Goal: Task Accomplishment & Management: Complete application form

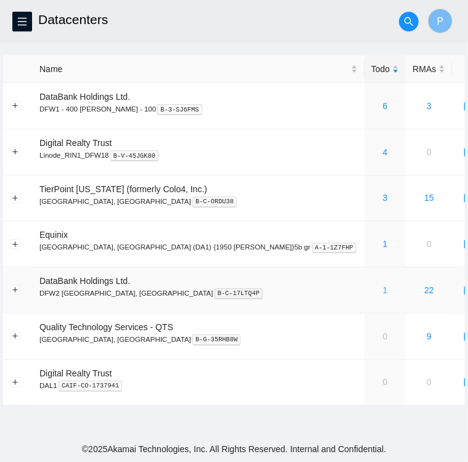
click at [383, 290] on link "1" at bounding box center [385, 290] width 5 height 10
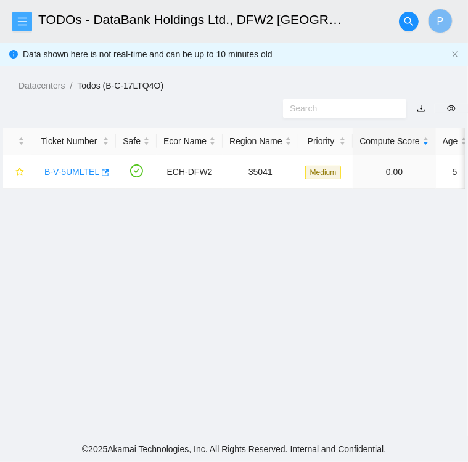
click at [22, 25] on icon "menu" at bounding box center [22, 21] width 9 height 8
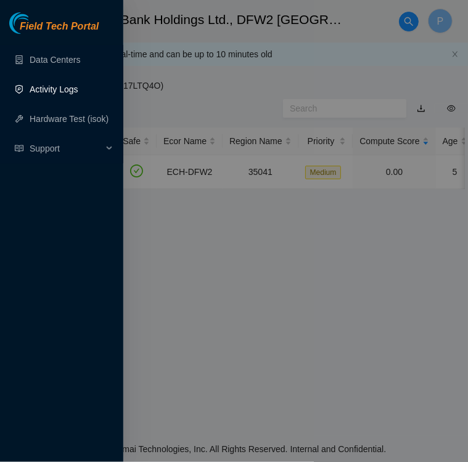
click at [47, 87] on link "Activity Logs" at bounding box center [54, 89] width 49 height 10
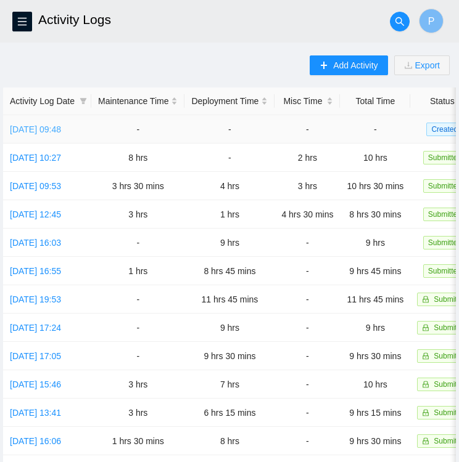
click at [52, 130] on link "Wed, 27 Aug 2025 09:48" at bounding box center [35, 130] width 51 height 10
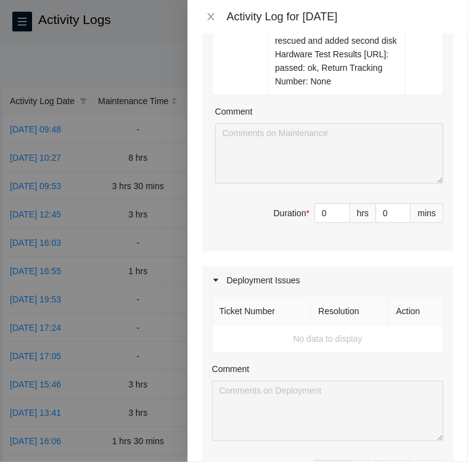
scroll to position [514, 0]
type input "1"
click at [341, 208] on icon "up" at bounding box center [343, 210] width 4 height 4
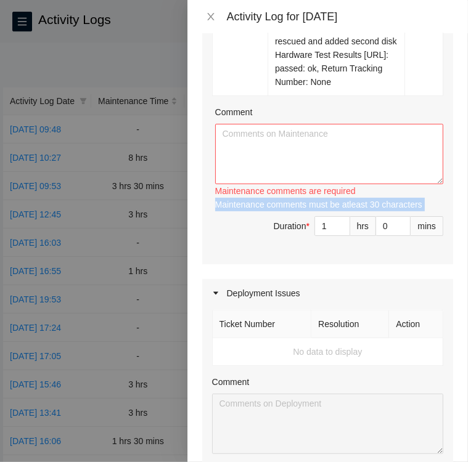
click at [333, 207] on div "Maintenance comments must be atleast 30 characters" at bounding box center [329, 205] width 228 height 14
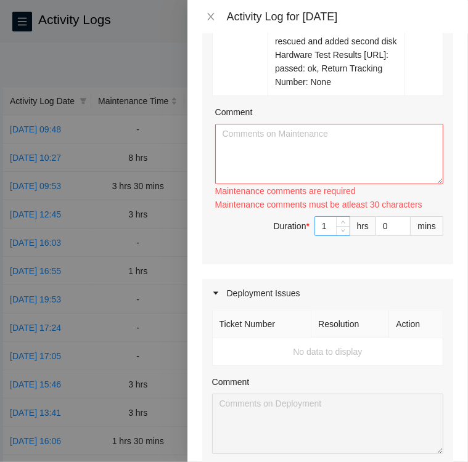
drag, startPoint x: 333, startPoint y: 207, endPoint x: 325, endPoint y: 224, distance: 18.8
click at [325, 224] on input "1" at bounding box center [332, 226] width 35 height 18
type input "2"
click at [340, 222] on span "up" at bounding box center [343, 222] width 7 height 7
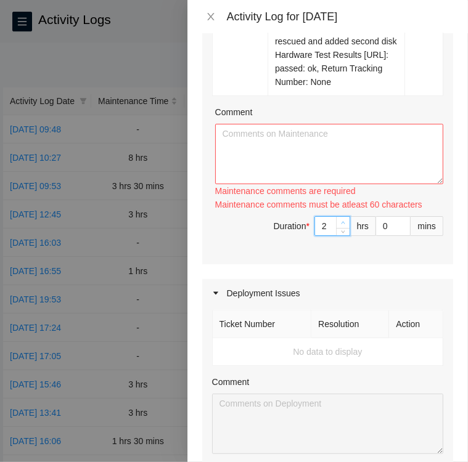
type input "3"
click at [340, 222] on span "up" at bounding box center [343, 222] width 7 height 7
type input "4"
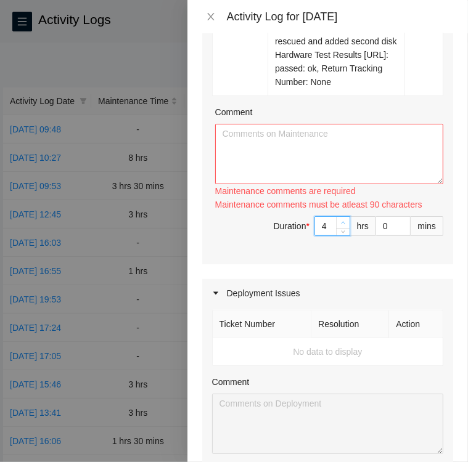
click at [340, 222] on span "up" at bounding box center [343, 222] width 7 height 7
type input "5"
click at [340, 222] on span "up" at bounding box center [343, 222] width 7 height 7
type input "6"
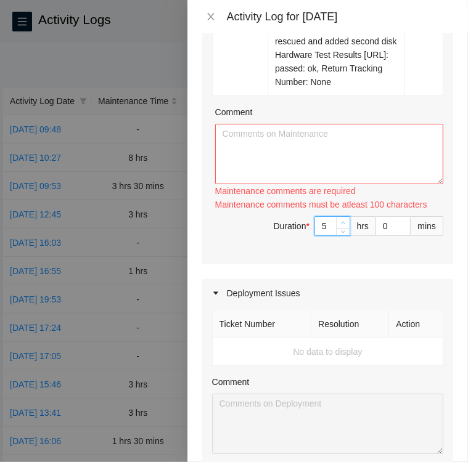
type input "6"
click at [340, 222] on span "up" at bounding box center [343, 222] width 7 height 7
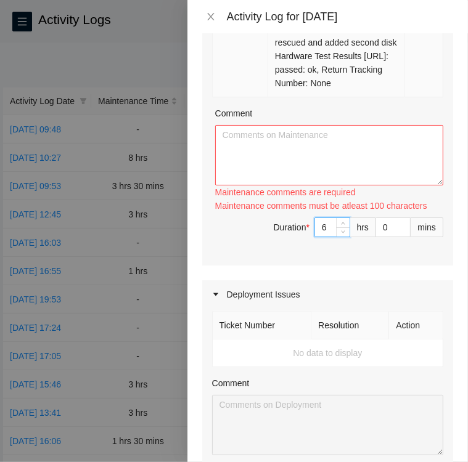
scroll to position [513, 0]
type input "5"
click at [340, 232] on span "down" at bounding box center [343, 230] width 7 height 7
type input "4"
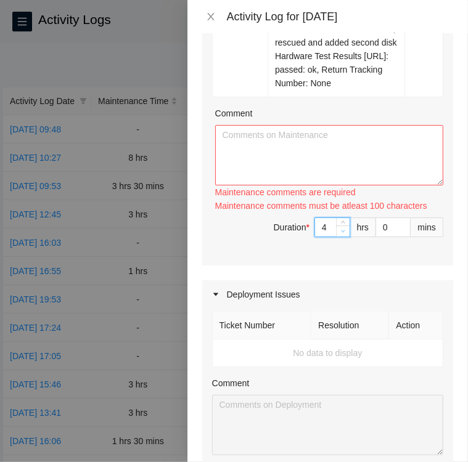
type input "4"
click at [340, 232] on span "down" at bounding box center [343, 230] width 7 height 7
type input "1"
click at [402, 222] on icon "up" at bounding box center [404, 224] width 4 height 4
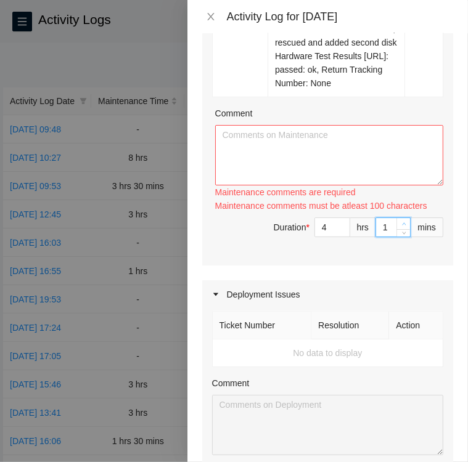
type input "2"
click at [402, 222] on icon "up" at bounding box center [404, 224] width 4 height 4
type input "3"
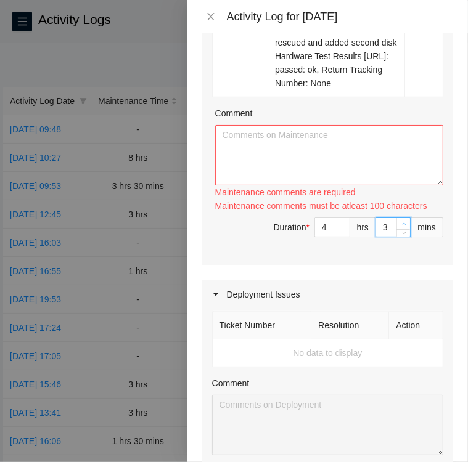
click at [402, 222] on icon "up" at bounding box center [404, 224] width 4 height 4
type input "4"
click at [402, 222] on icon "up" at bounding box center [404, 224] width 4 height 4
type input "5"
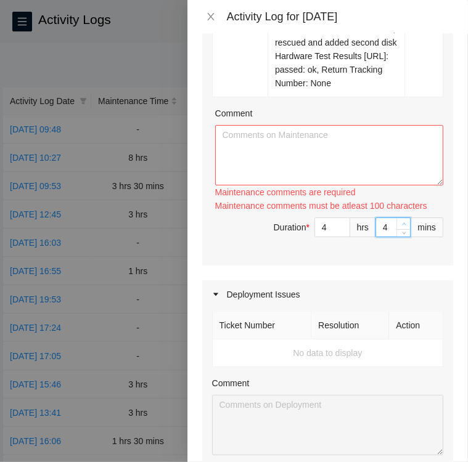
type input "5"
click at [402, 222] on icon "up" at bounding box center [404, 224] width 4 height 4
type input "6"
drag, startPoint x: 393, startPoint y: 221, endPoint x: 375, endPoint y: 221, distance: 17.9
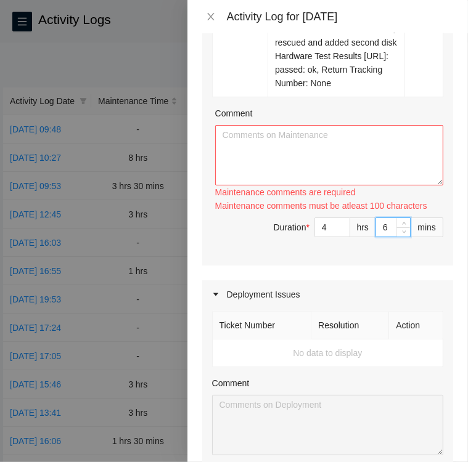
click at [375, 221] on div "6" at bounding box center [392, 228] width 35 height 20
type input "0"
type input "3"
type input "30"
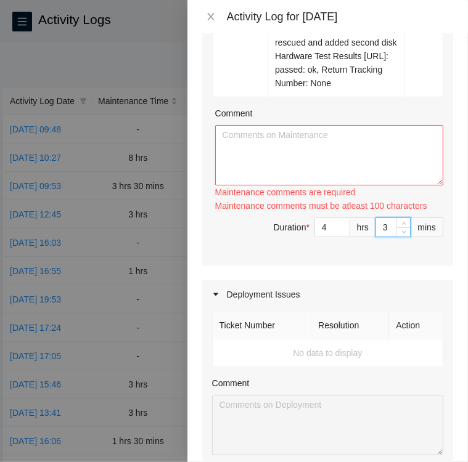
type input "30"
click at [414, 248] on span "Duration * 4 hrs 30 mins" at bounding box center [327, 235] width 231 height 35
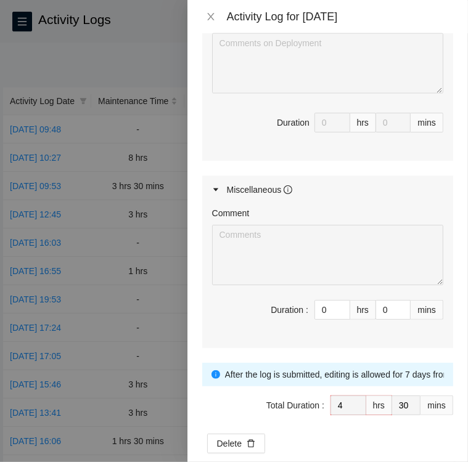
scroll to position [875, 0]
type input "1"
type input "5"
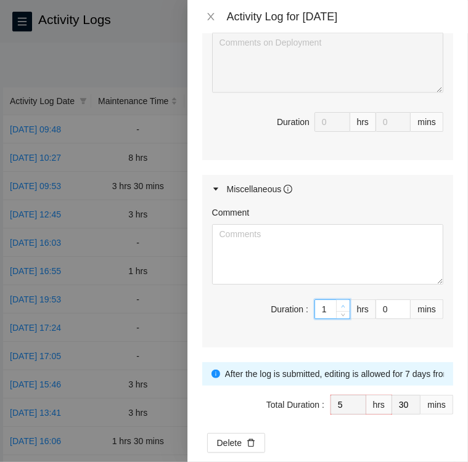
click at [341, 305] on icon "up" at bounding box center [343, 307] width 4 height 4
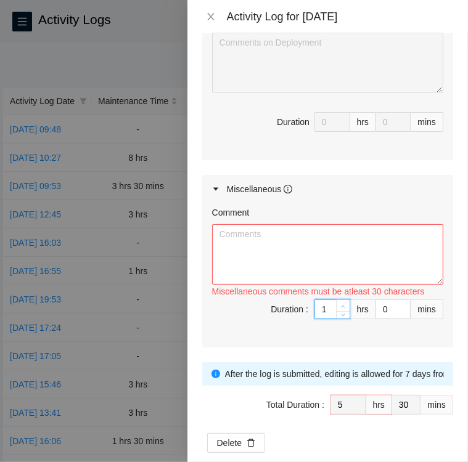
type input "2"
type input "6"
click at [341, 305] on icon "up" at bounding box center [343, 307] width 4 height 4
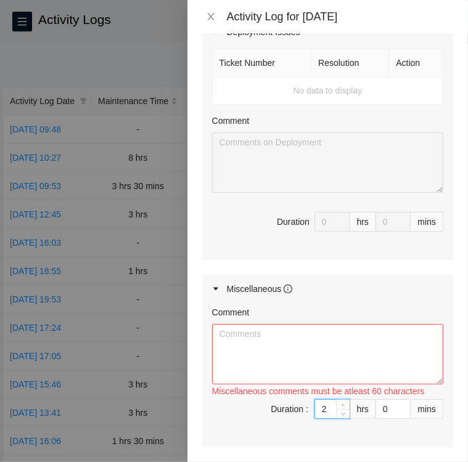
scroll to position [774, 0]
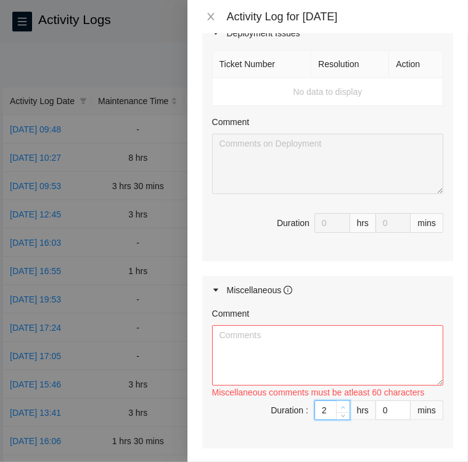
type input "3"
type input "7"
click at [340, 404] on span "up" at bounding box center [343, 407] width 7 height 7
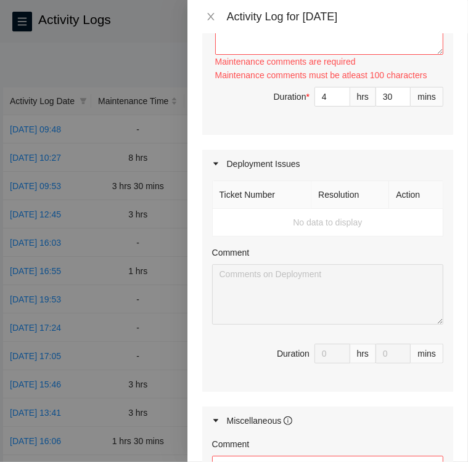
scroll to position [641, 0]
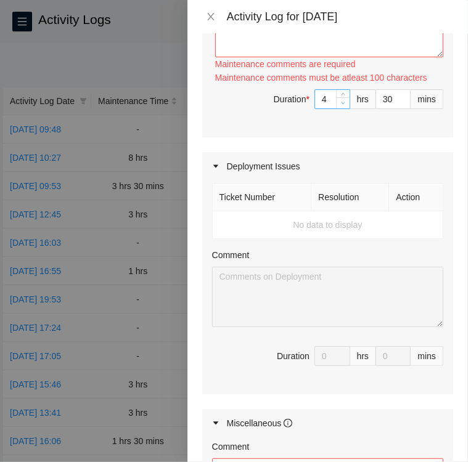
type input "3"
type input "6"
click at [341, 102] on icon "down" at bounding box center [343, 103] width 4 height 4
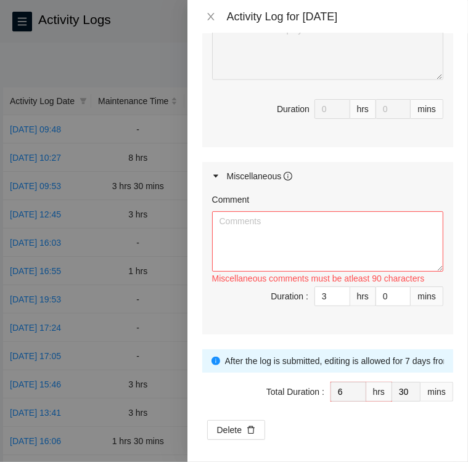
scroll to position [890, 0]
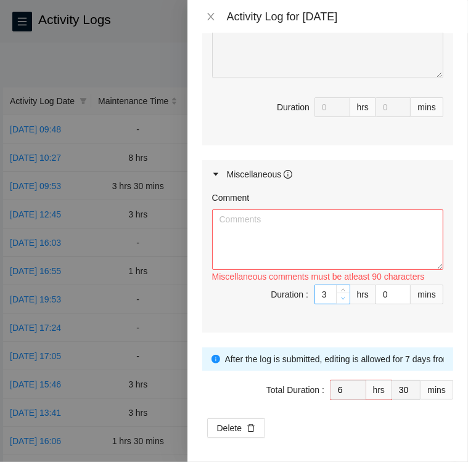
type input "2"
type input "5"
click at [341, 297] on icon "down" at bounding box center [343, 299] width 4 height 4
click at [376, 292] on input "0" at bounding box center [393, 294] width 34 height 18
type input "30"
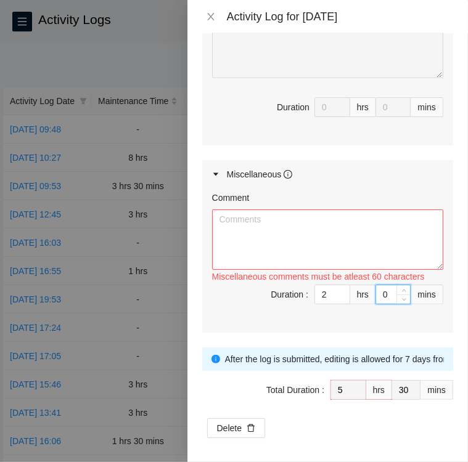
type input "6"
type input "0"
type input "30"
click at [372, 314] on span "Duration : 2 hrs 30 mins" at bounding box center [327, 302] width 231 height 35
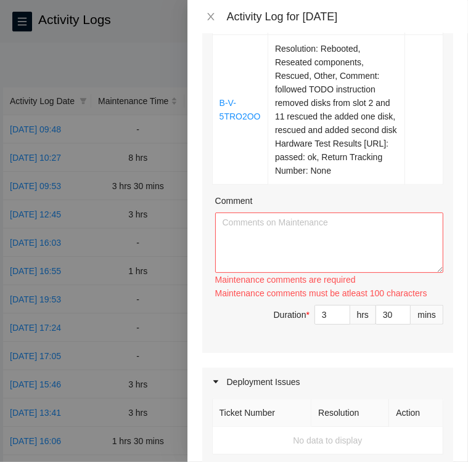
scroll to position [422, 0]
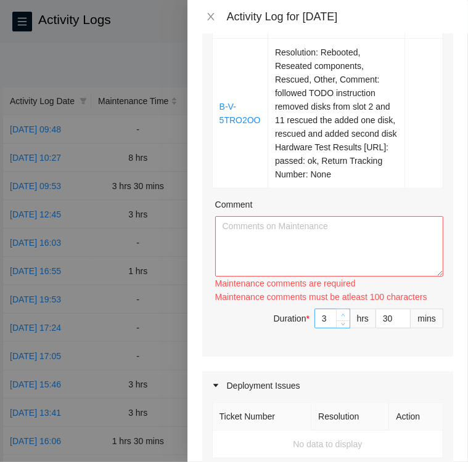
type input "4"
type input "7"
click at [341, 313] on icon "up" at bounding box center [343, 315] width 4 height 4
click at [370, 225] on textarea "Comment" at bounding box center [329, 246] width 228 height 60
paste textarea "Activity Log 8/27/25 Upon arrival there were 4 tickets in the FT portal 3 mediu…"
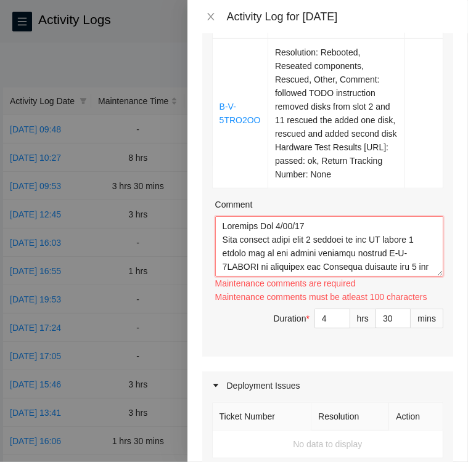
scroll to position [512, 0]
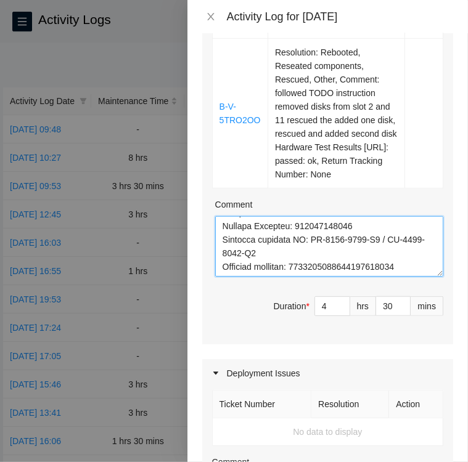
click at [407, 250] on textarea "Comment" at bounding box center [329, 246] width 228 height 60
paste textarea "Ticket B-V-5TRO2OO (2.5hrs) • Located Machine 13 in rack KN05 verified SN CT-41…"
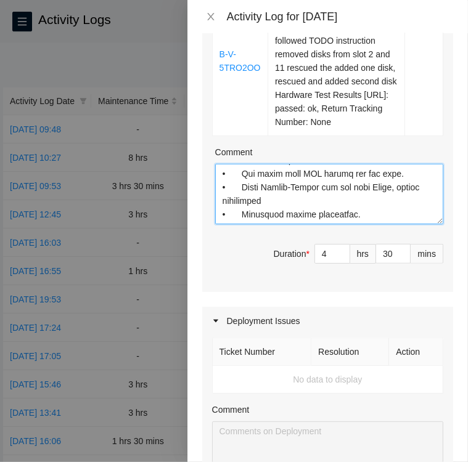
scroll to position [475, 0]
click at [369, 188] on textarea "Comment" at bounding box center [329, 193] width 228 height 60
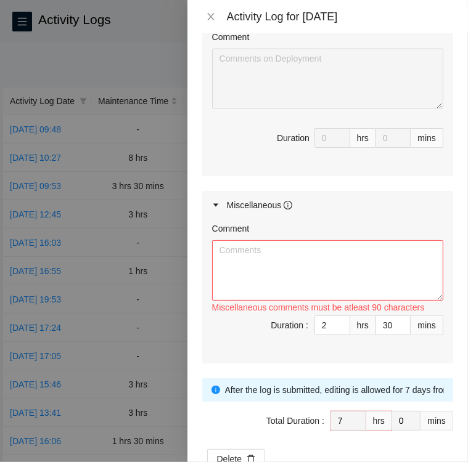
scroll to position [848, 0]
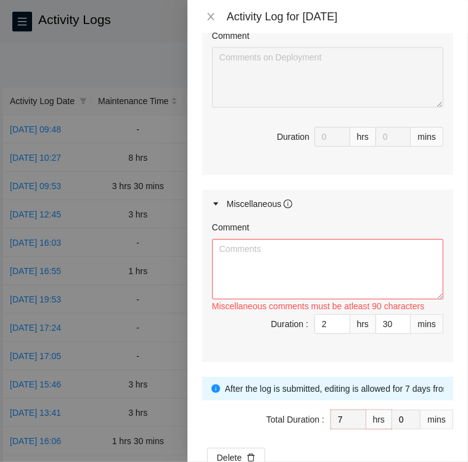
type textarea "Activity Log 8/27/25 Upon arrival there were 4 tickets in the FT portal 3 mediu…"
click at [254, 250] on textarea "Comment" at bounding box center [327, 269] width 231 height 60
click at [282, 250] on textarea "Checked storage area for any new shipments" at bounding box center [327, 269] width 231 height 60
click at [303, 246] on textarea "Checked storage area for any new shipments" at bounding box center [327, 269] width 231 height 60
click at [392, 247] on textarea "Checked storage area for any new shipments" at bounding box center [327, 269] width 231 height 60
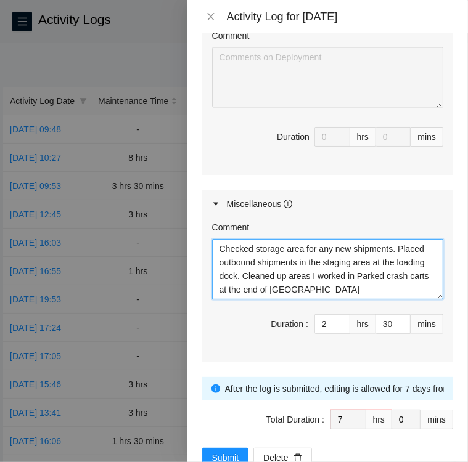
click at [354, 284] on textarea "Checked storage area for any new shipments. Placed outbound shipments in the st…" at bounding box center [327, 269] width 231 height 60
click at [383, 274] on textarea "Checked storage area for any new shipments. Placed outbound shipments in the st…" at bounding box center [327, 269] width 231 height 60
click at [356, 292] on textarea "Checked storage area for any new shipments. Placed outbound shipments in the st…" at bounding box center [327, 269] width 231 height 60
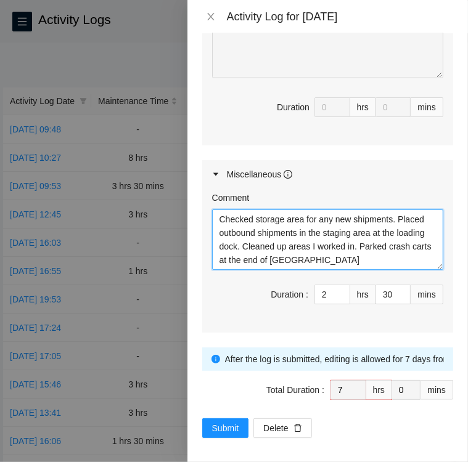
type textarea "Checked storage area for any new shipments. Placed outbound shipments in the st…"
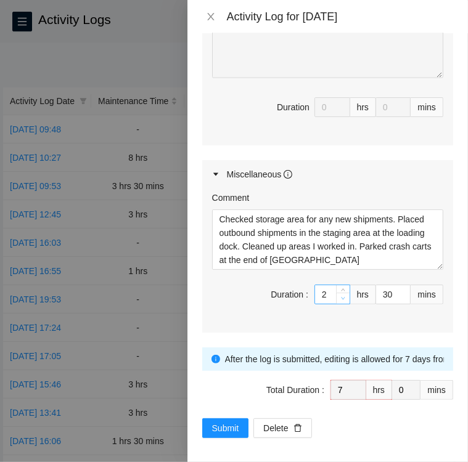
type input "1"
type input "6"
click at [340, 297] on span "down" at bounding box center [343, 298] width 7 height 7
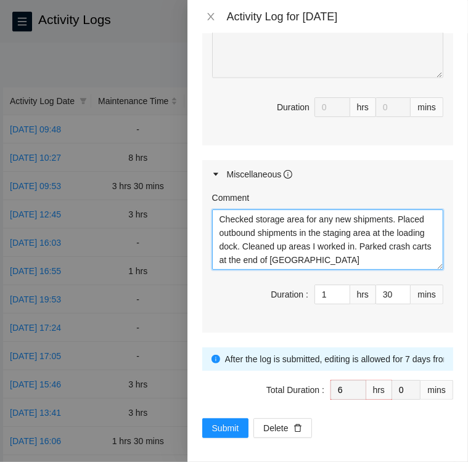
click at [359, 257] on textarea "Checked storage area for any new shipments. Placed outbound shipments in the st…" at bounding box center [327, 240] width 231 height 60
click at [359, 259] on textarea "Checked storage area for any new shipments. Placed outbound shipments in the st…" at bounding box center [327, 240] width 231 height 60
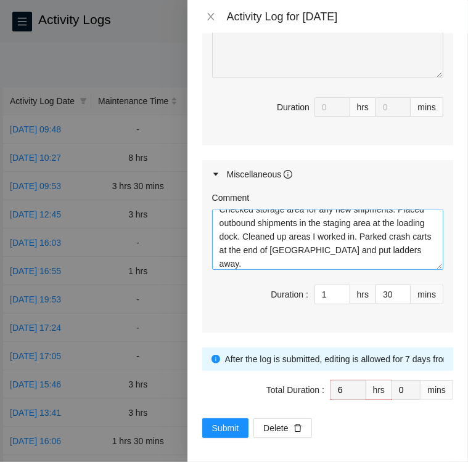
scroll to position [0, 0]
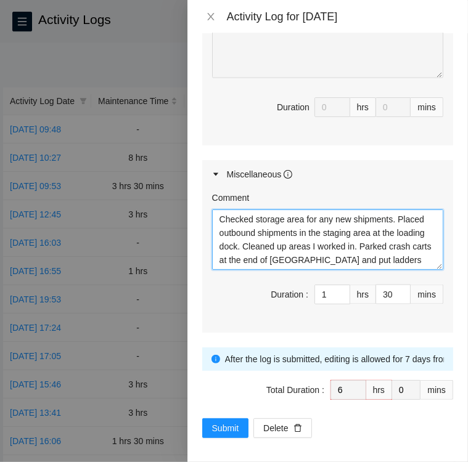
click at [409, 230] on textarea "Checked storage area for any new shipments. Placed outbound shipments in the st…" at bounding box center [327, 240] width 231 height 60
click at [415, 257] on textarea "Checked storage area for any new shipments. Placed outbound shipments in the st…" at bounding box center [327, 240] width 231 height 60
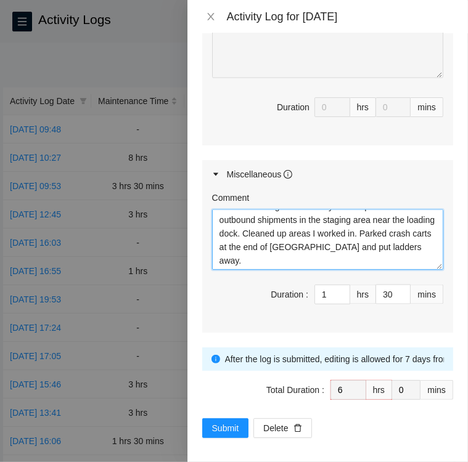
click at [291, 259] on textarea "Checked storage area for any new shipments. Placed outbound shipments in the st…" at bounding box center [327, 240] width 231 height 60
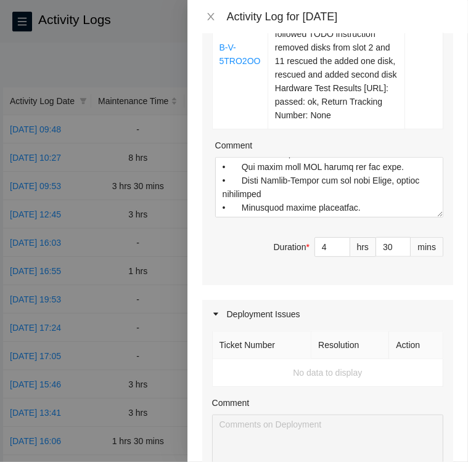
scroll to position [491, 0]
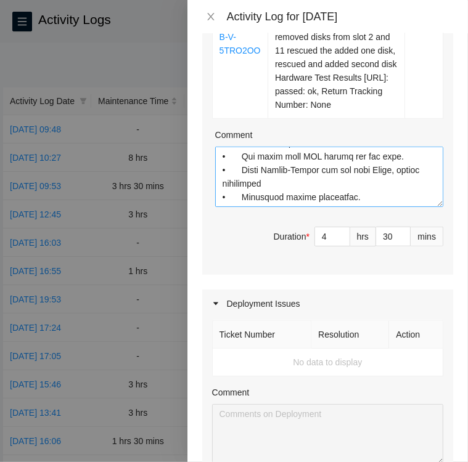
type textarea "Checked storage area for any new shipments. Placed outbound shipments in the st…"
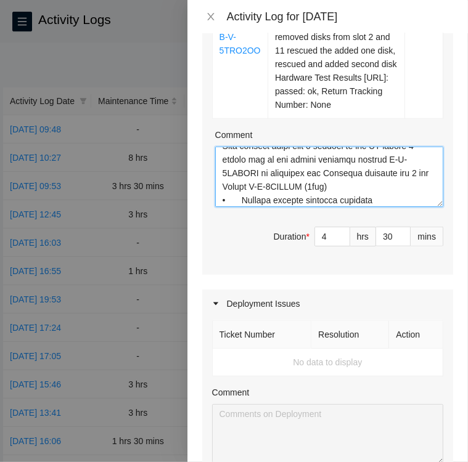
scroll to position [25, 0]
click at [385, 171] on textarea "Comment" at bounding box center [329, 177] width 228 height 60
click at [407, 171] on textarea "Comment" at bounding box center [329, 177] width 228 height 60
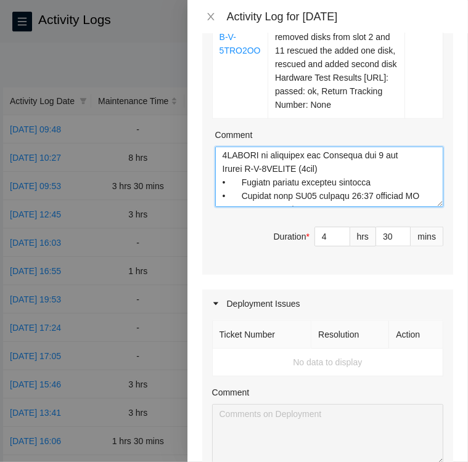
scroll to position [42, 0]
click at [223, 166] on textarea "Comment" at bounding box center [329, 177] width 228 height 60
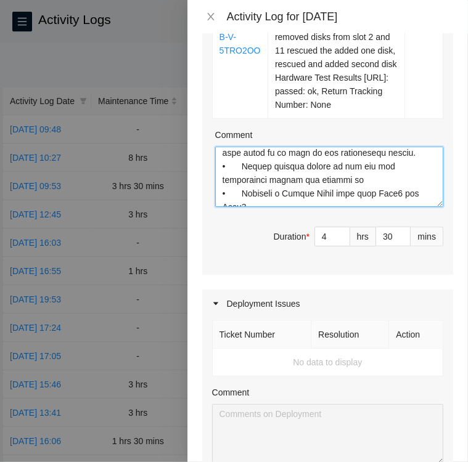
scroll to position [181, 0]
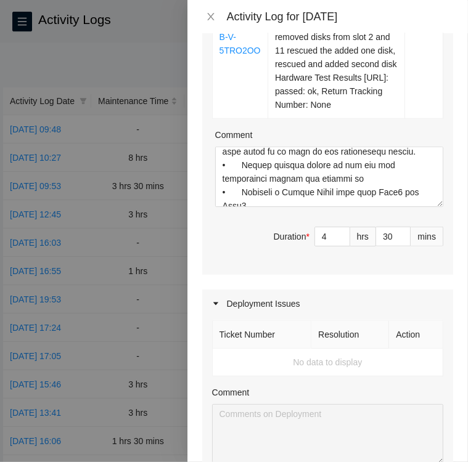
click at [279, 274] on div "Maintenance Issues Ticket Number Resolution Action B-V-5UJCDZX Resolution: Rebo…" at bounding box center [327, 220] width 251 height 1000
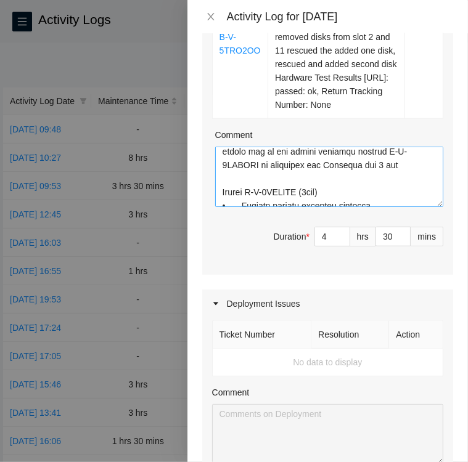
scroll to position [32, 0]
click at [222, 190] on textarea "Comment" at bounding box center [329, 177] width 228 height 60
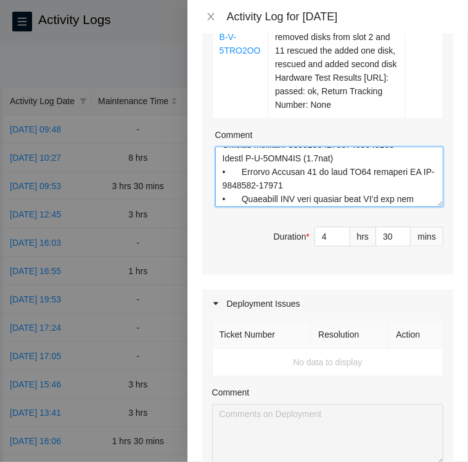
scroll to position [530, 0]
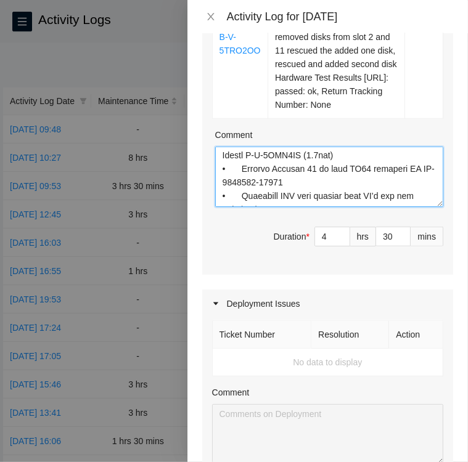
click at [219, 166] on textarea "Comment" at bounding box center [329, 177] width 228 height 60
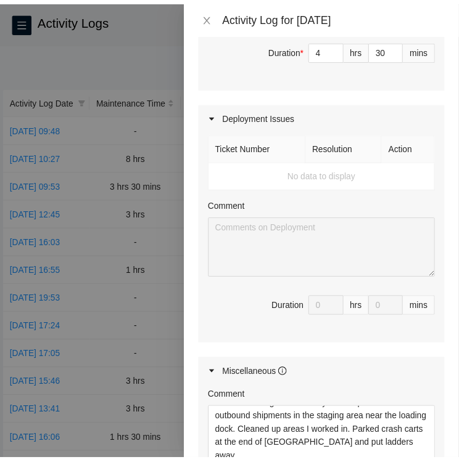
scroll to position [878, 0]
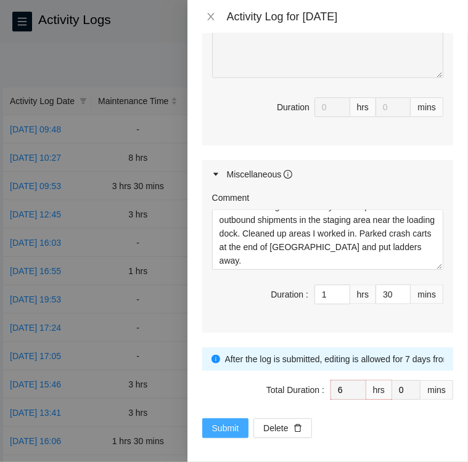
type textarea "Activity Log 8/27/25 Upon arrival there were 4 tickets in the FT portal 3 mediu…"
click at [216, 422] on span "Submit" at bounding box center [225, 429] width 27 height 14
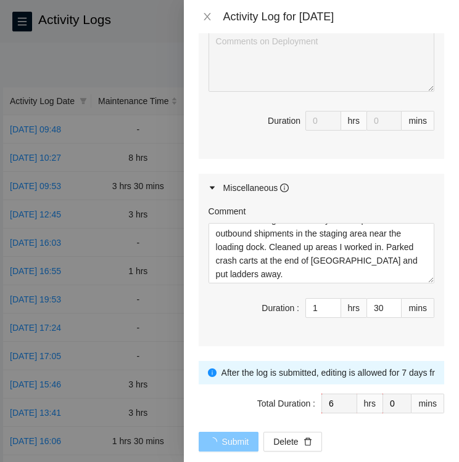
scroll to position [0, 0]
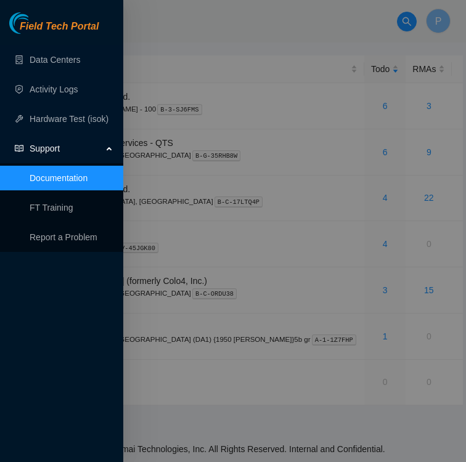
click at [221, 35] on div at bounding box center [233, 231] width 466 height 462
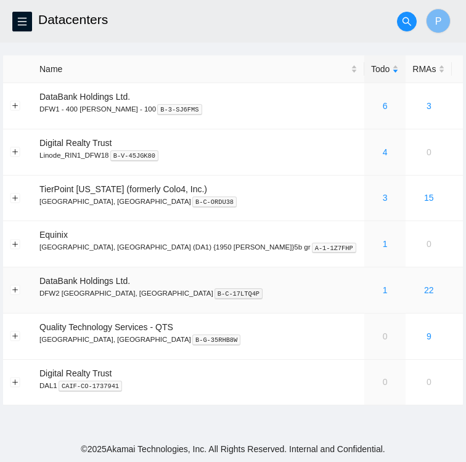
click at [371, 292] on div "1" at bounding box center [385, 291] width 28 height 14
